Goal: Task Accomplishment & Management: Manage account settings

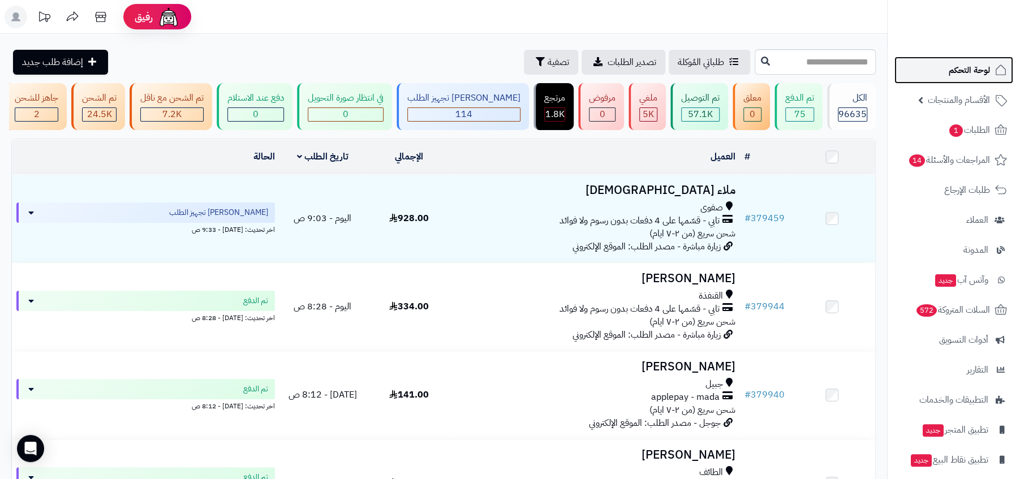
click at [974, 63] on span "لوحة التحكم" at bounding box center [969, 70] width 41 height 16
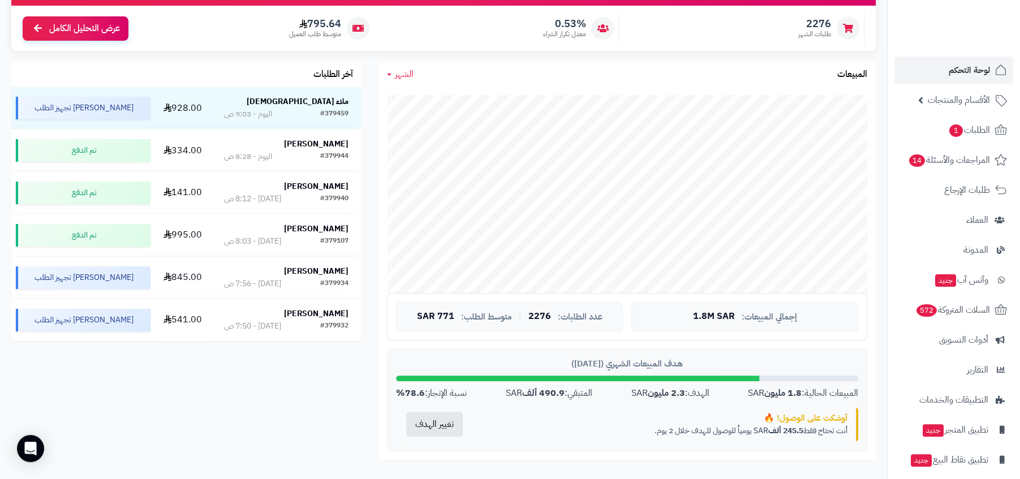
scroll to position [193, 0]
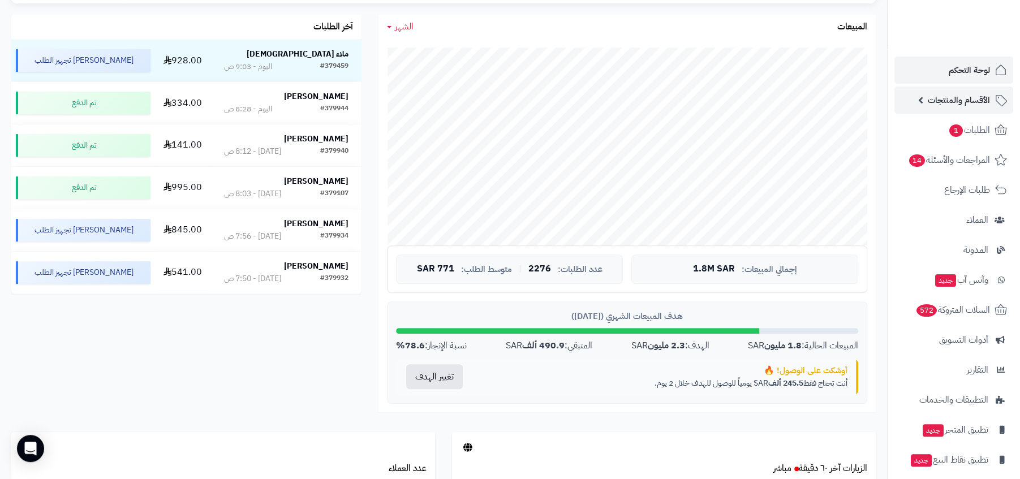
click at [952, 98] on span "الأقسام والمنتجات" at bounding box center [959, 100] width 62 height 16
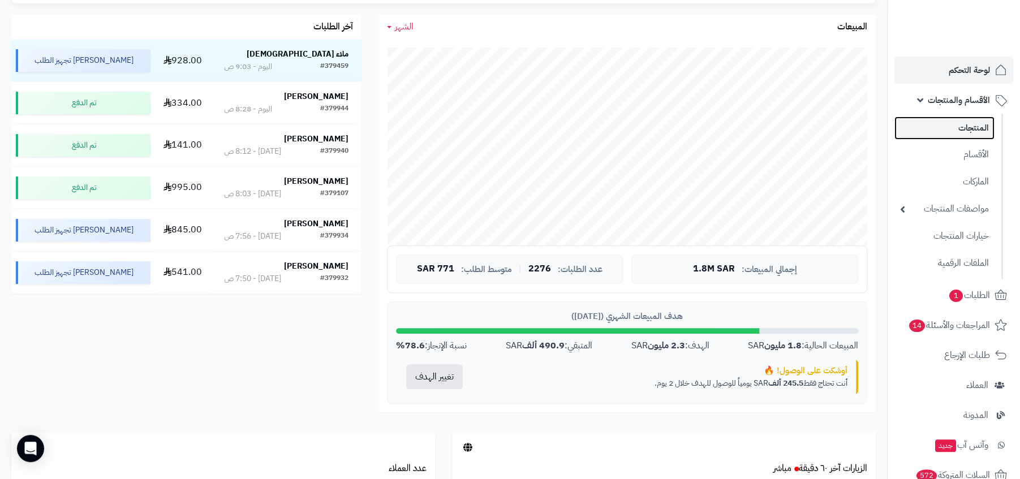
click at [951, 118] on link "المنتجات" at bounding box center [944, 128] width 100 height 23
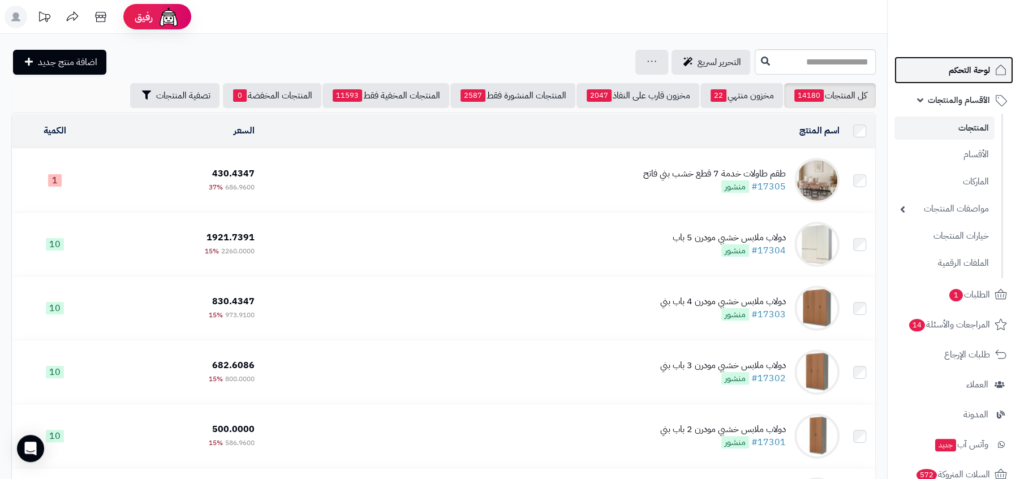
click at [955, 74] on span "لوحة التحكم" at bounding box center [969, 70] width 41 height 16
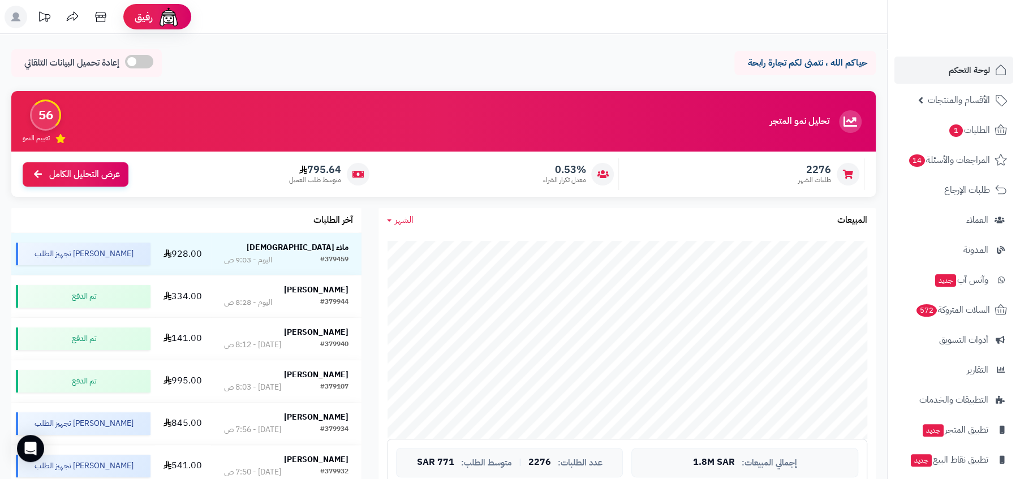
scroll to position [338, 0]
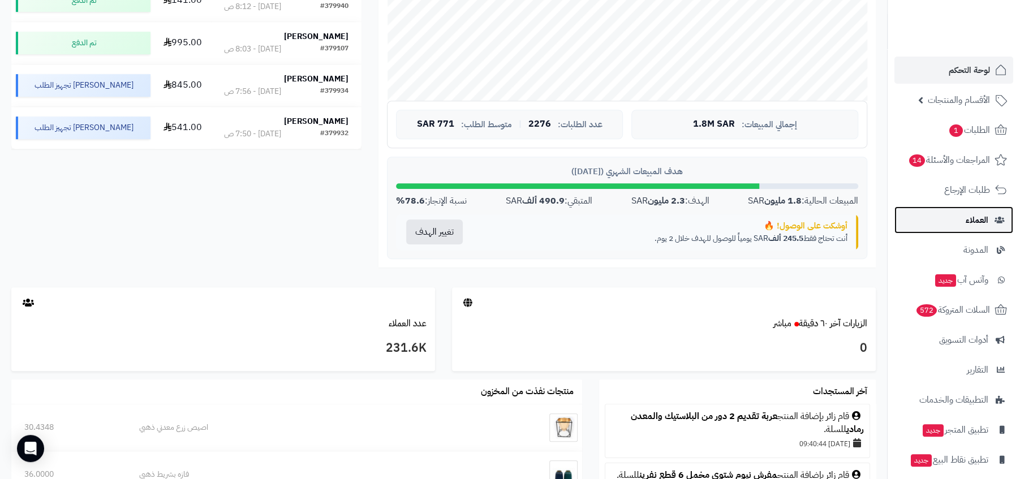
click at [963, 218] on link "العملاء" at bounding box center [953, 219] width 119 height 27
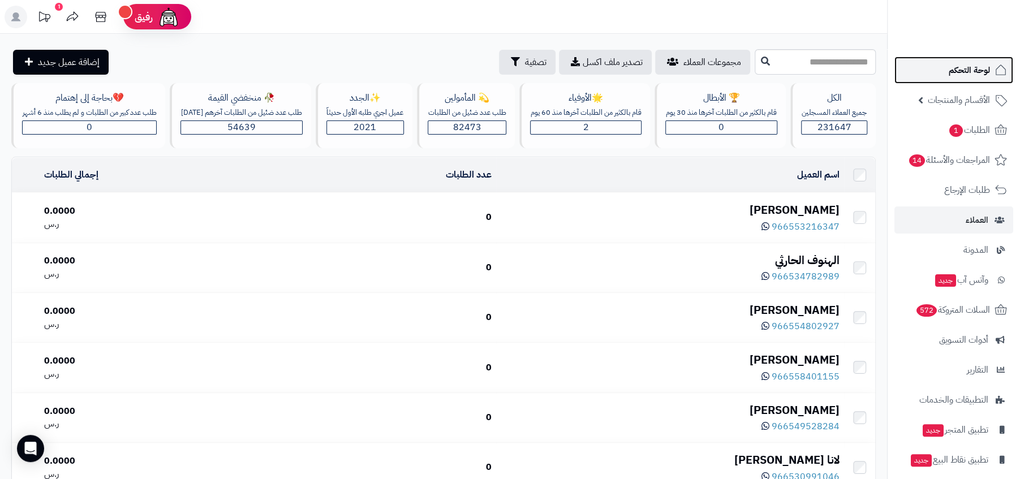
click at [969, 78] on link "لوحة التحكم" at bounding box center [953, 70] width 119 height 27
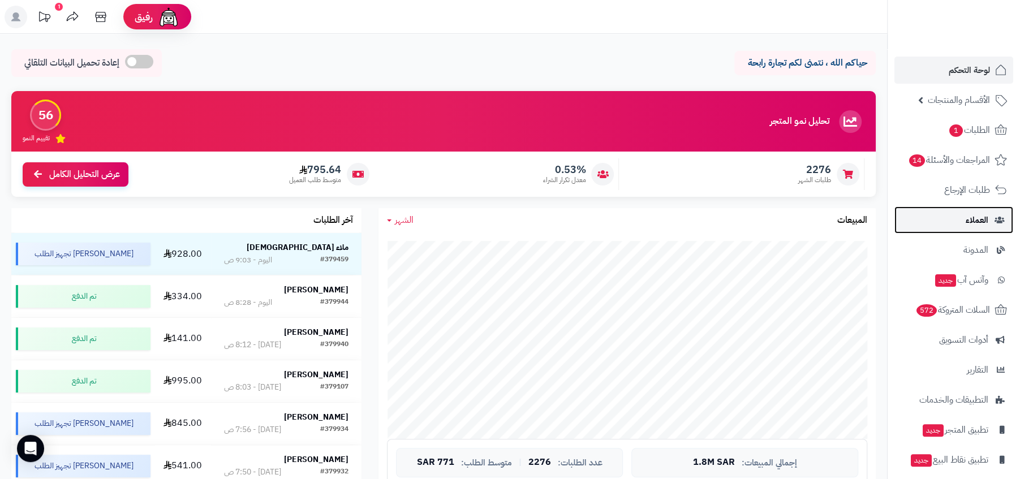
click at [935, 213] on link "العملاء" at bounding box center [953, 219] width 119 height 27
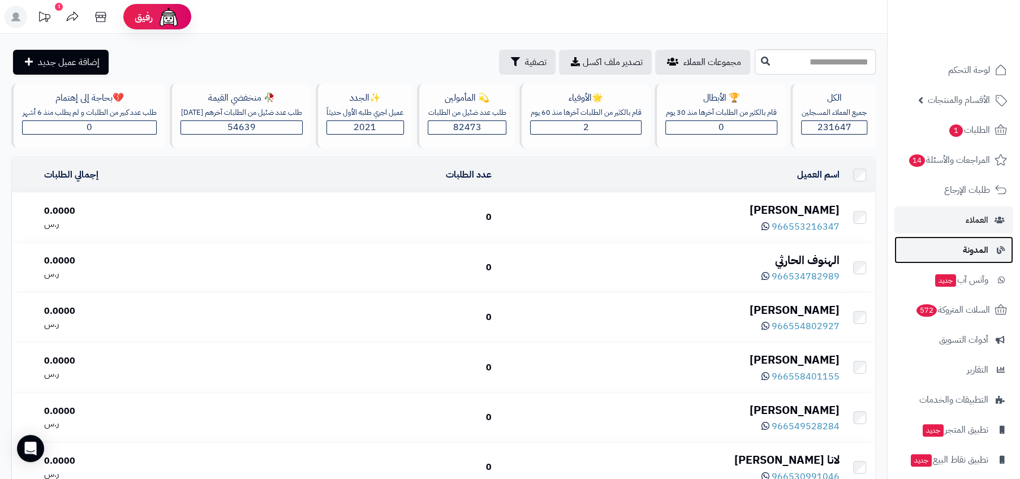
click at [948, 248] on link "المدونة" at bounding box center [953, 249] width 119 height 27
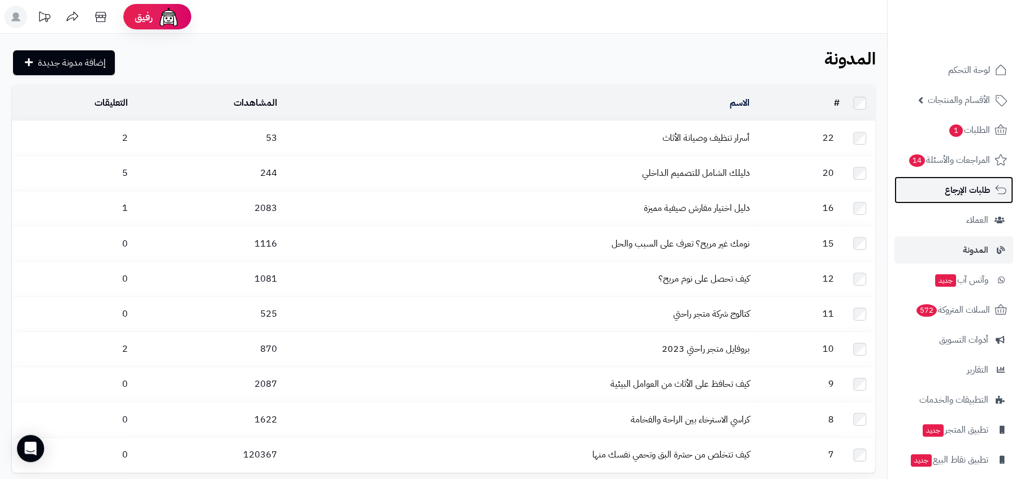
click at [959, 193] on span "طلبات الإرجاع" at bounding box center [967, 190] width 45 height 16
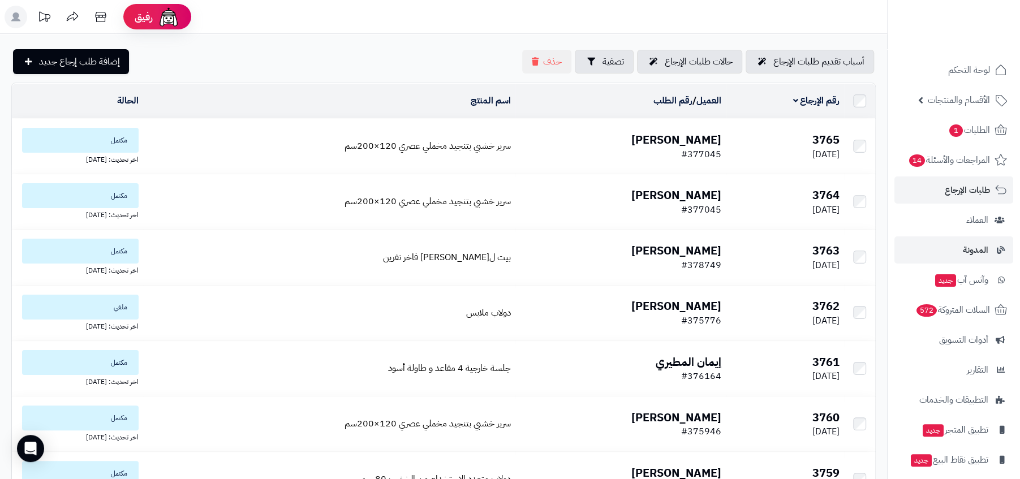
scroll to position [38, 0]
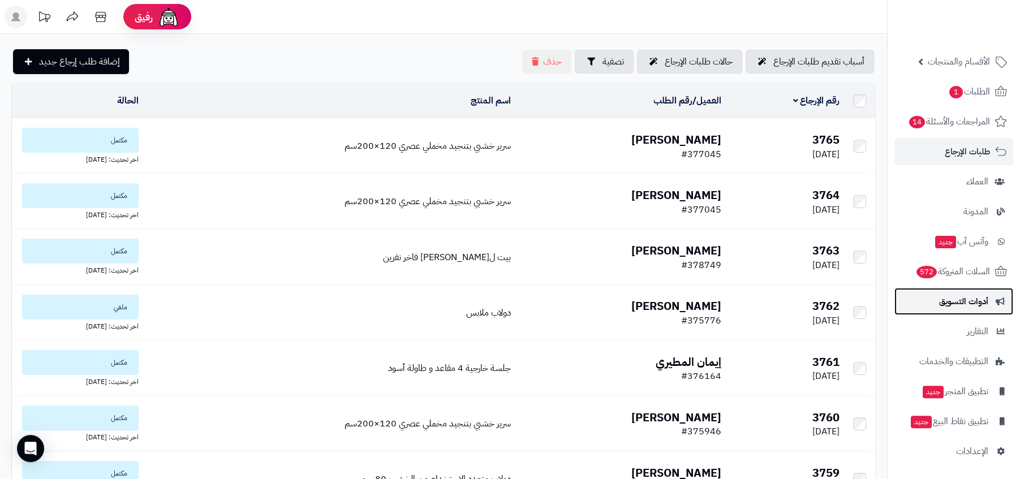
click at [912, 305] on link "أدوات التسويق" at bounding box center [953, 301] width 119 height 27
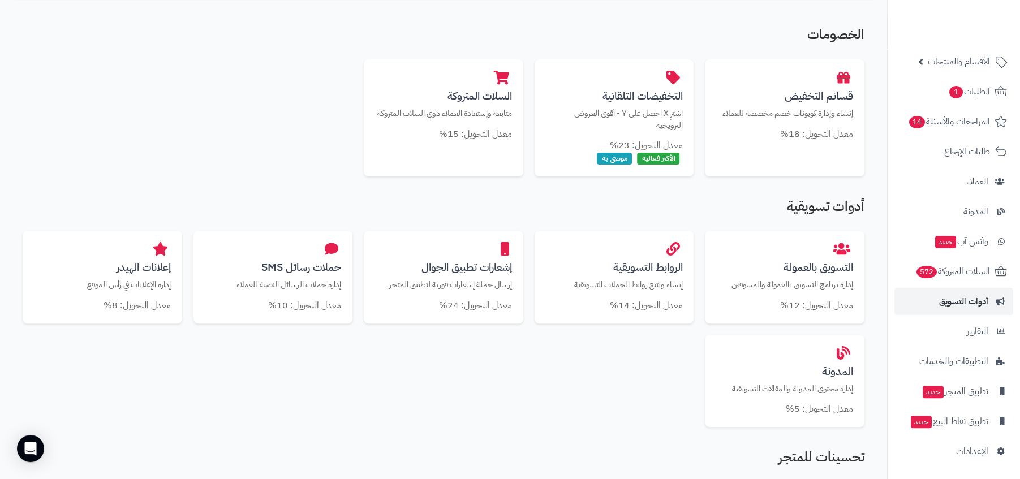
scroll to position [167, 0]
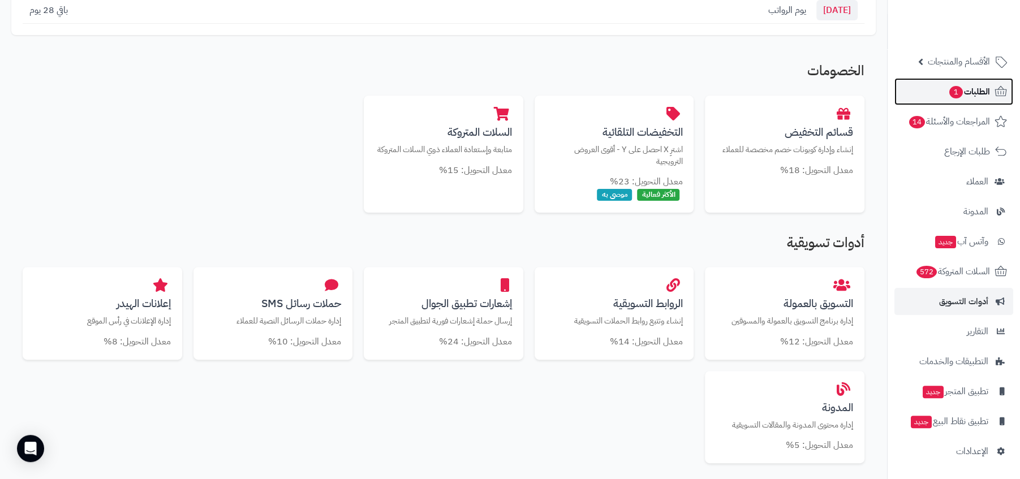
click at [984, 88] on span "الطلبات 1" at bounding box center [969, 92] width 42 height 16
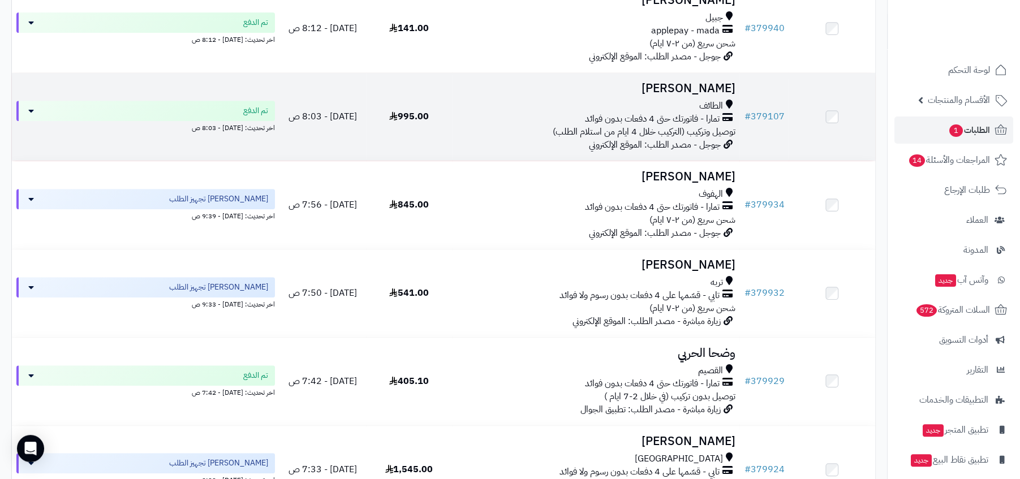
scroll to position [700, 0]
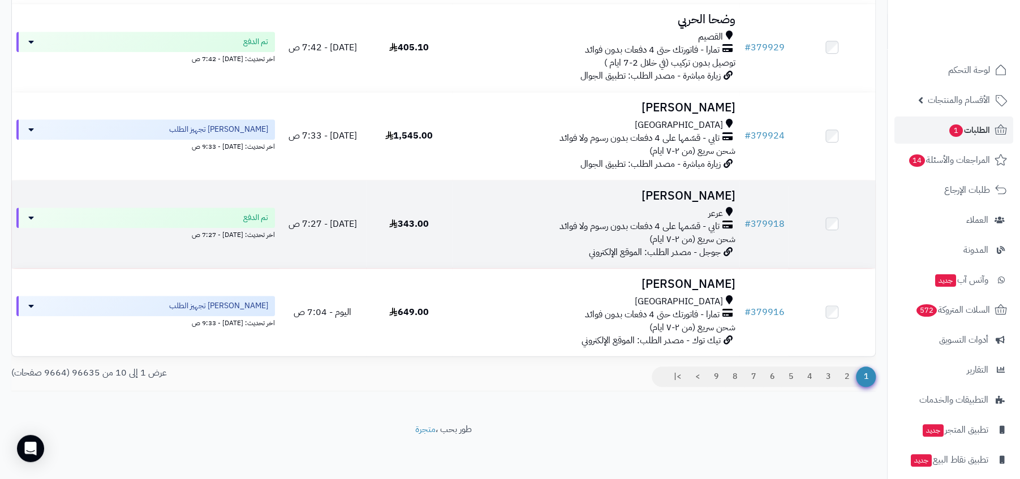
click at [701, 232] on span "شحن سريع (من ٢-٧ ايام)" at bounding box center [692, 239] width 86 height 14
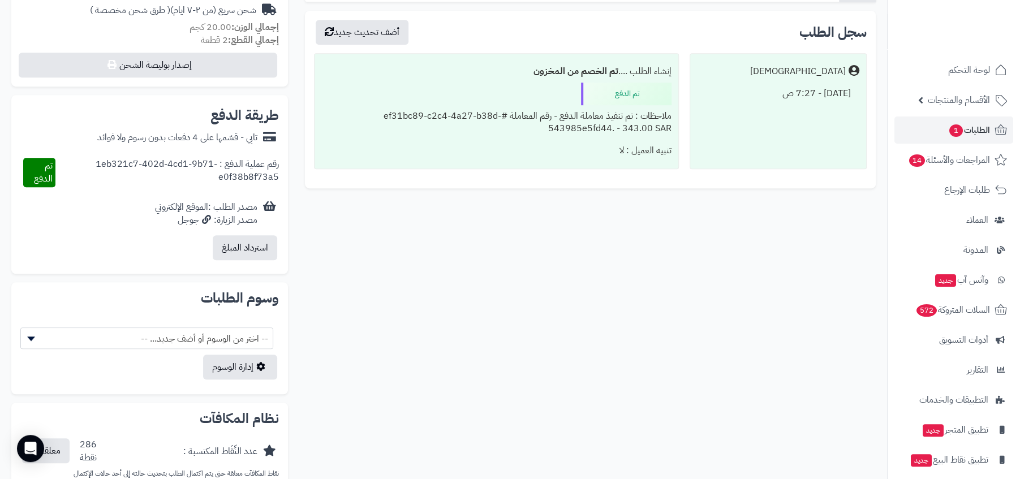
scroll to position [430, 0]
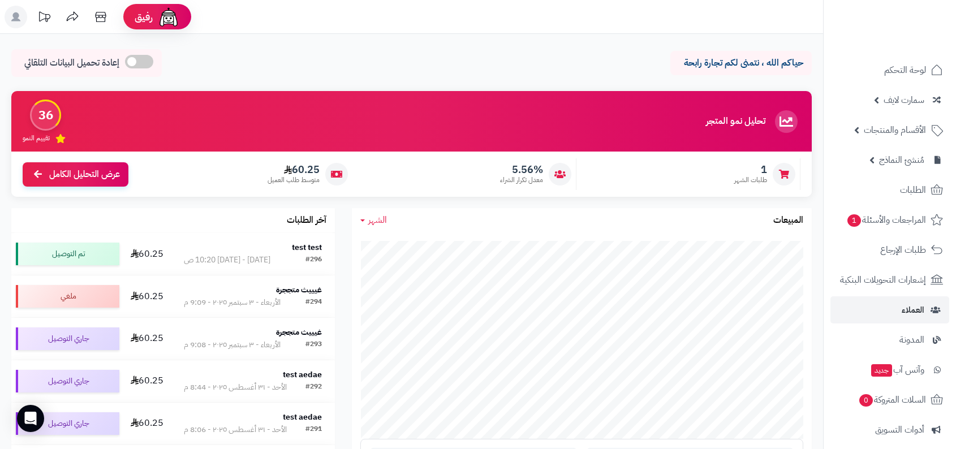
scroll to position [158, 0]
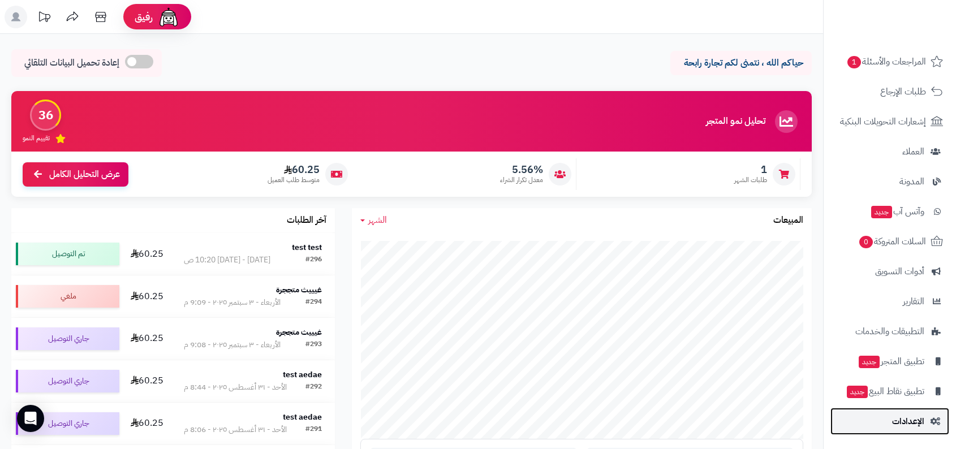
click at [929, 422] on link "الإعدادات" at bounding box center [889, 421] width 119 height 27
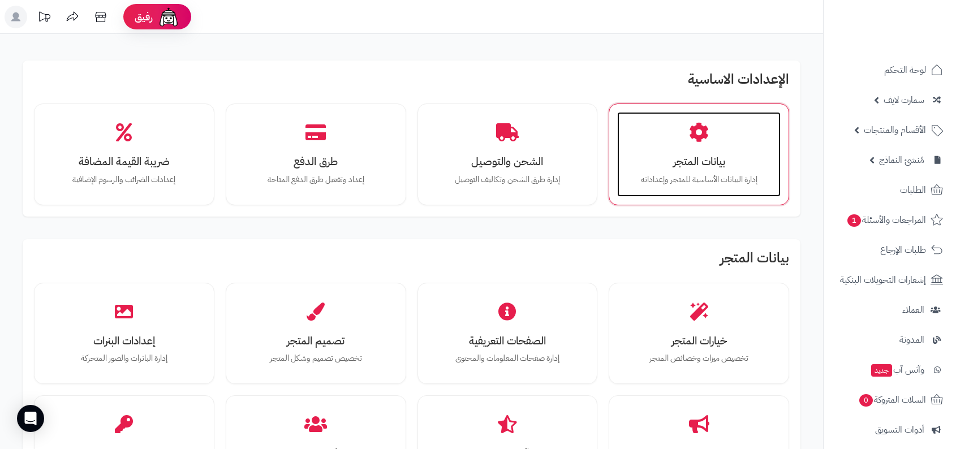
click at [705, 162] on h3 "بيانات المتجر" at bounding box center [698, 162] width 141 height 12
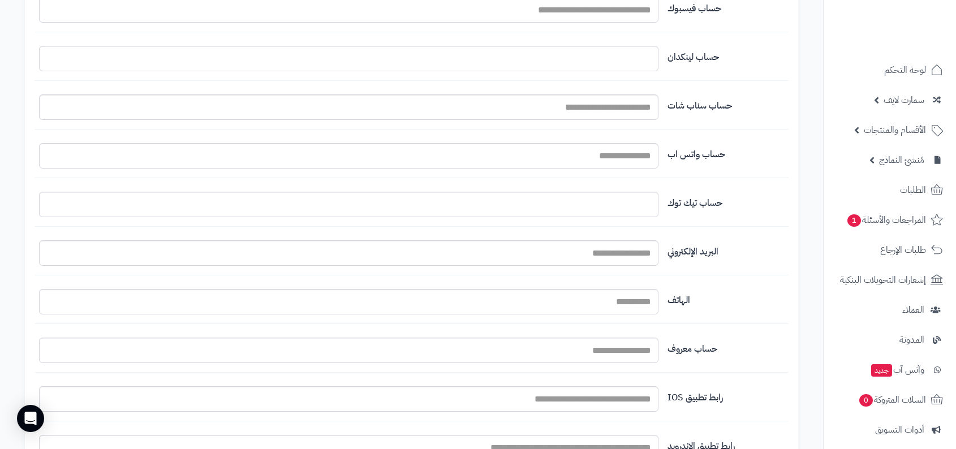
scroll to position [1133, 0]
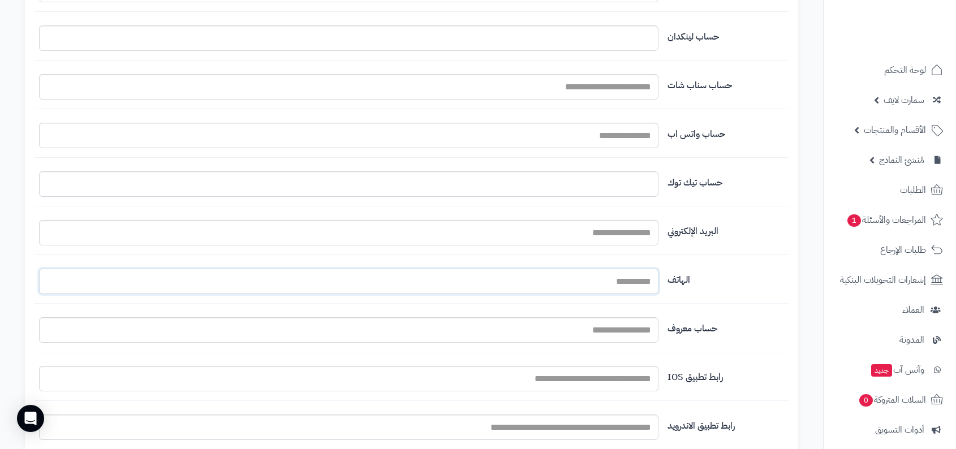
click at [608, 269] on input "اسم المتجر" at bounding box center [348, 281] width 619 height 25
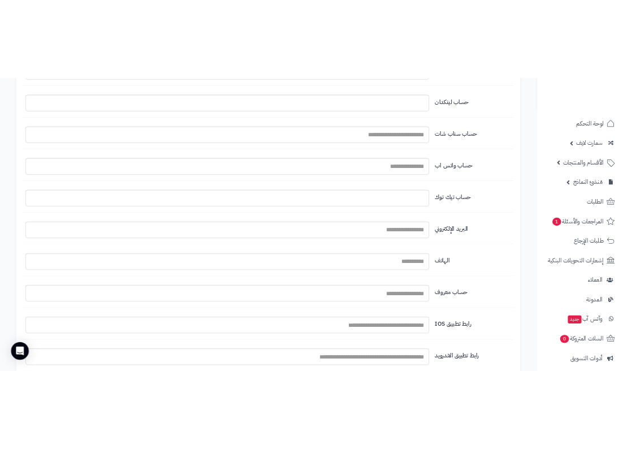
scroll to position [1149, 0]
